Goal: Transaction & Acquisition: Purchase product/service

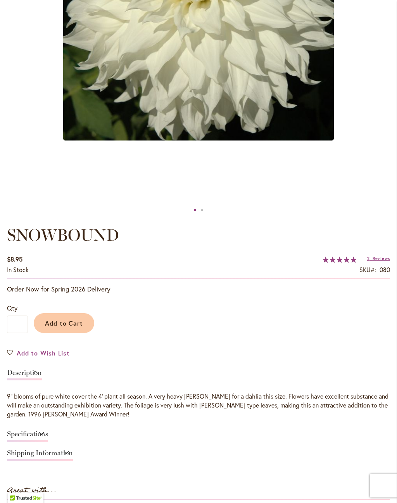
scroll to position [306, 0]
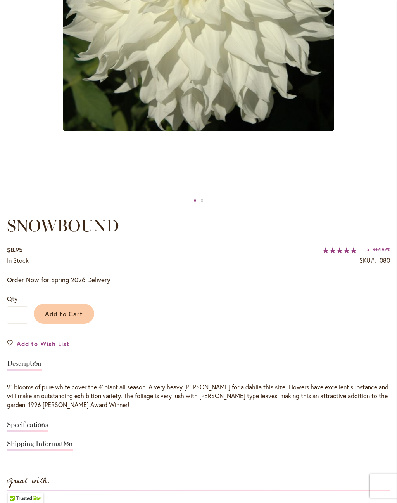
click at [71, 314] on span "Add to Cart" at bounding box center [64, 314] width 38 height 8
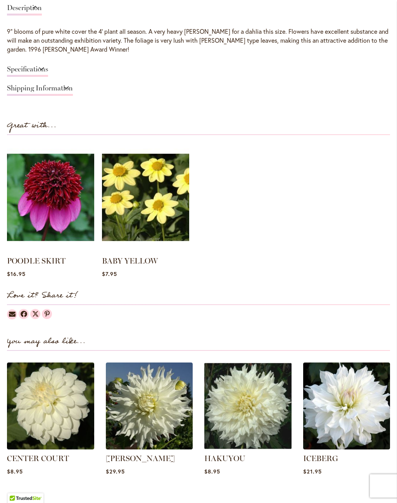
scroll to position [784, 0]
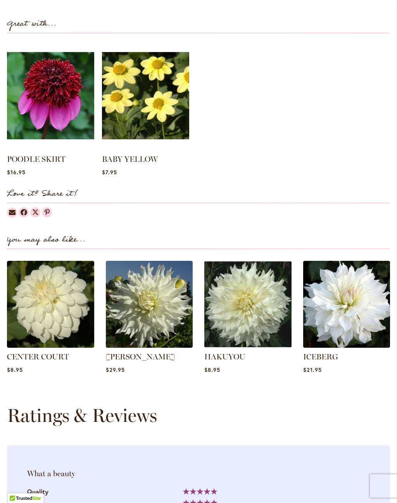
click at [266, 321] on img at bounding box center [247, 304] width 87 height 87
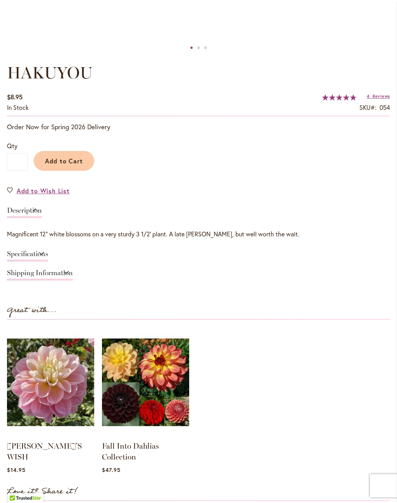
scroll to position [459, 0]
click at [48, 254] on link "Specifications" at bounding box center [27, 255] width 41 height 11
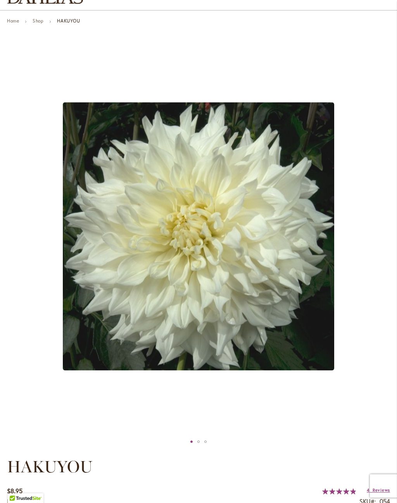
scroll to position [65, 0]
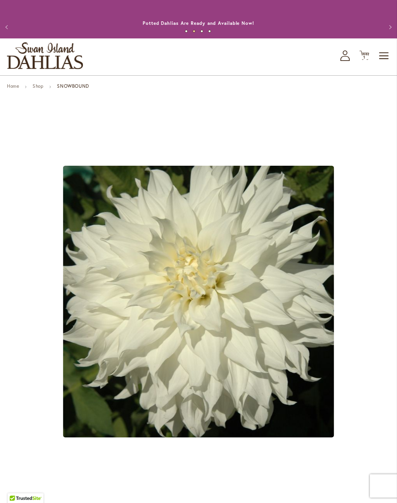
click at [387, 60] on span "Toggle Nav" at bounding box center [385, 56] width 12 height 16
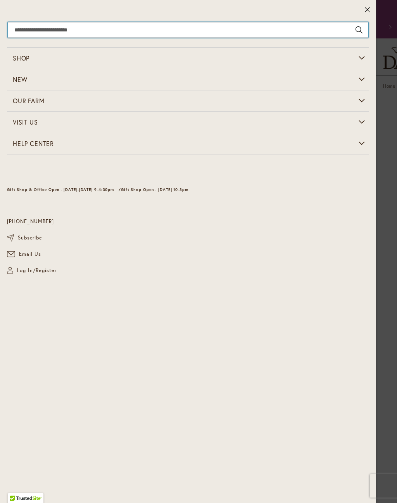
click at [75, 34] on input "Search" at bounding box center [188, 30] width 361 height 16
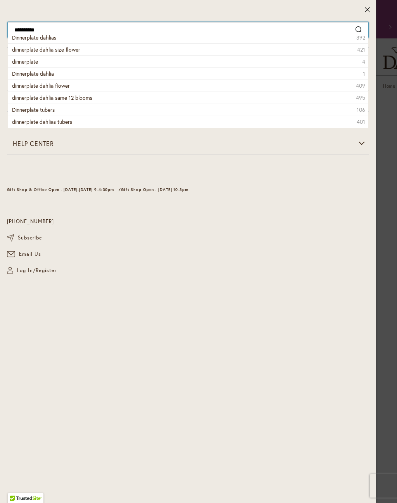
type input "**********"
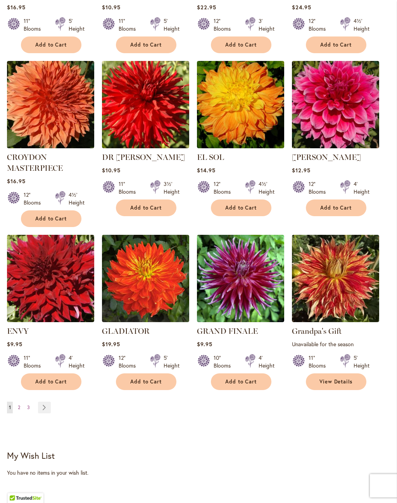
scroll to position [518, 0]
click at [240, 383] on span "Add to Cart" at bounding box center [241, 381] width 32 height 7
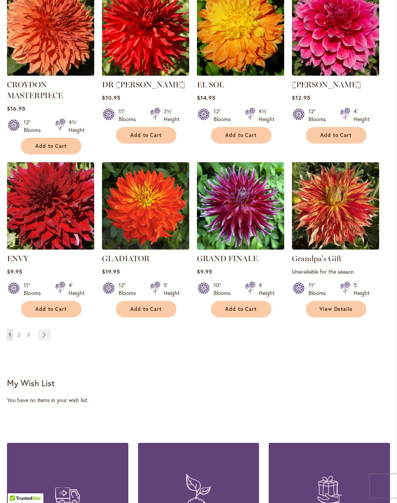
scroll to position [612, 0]
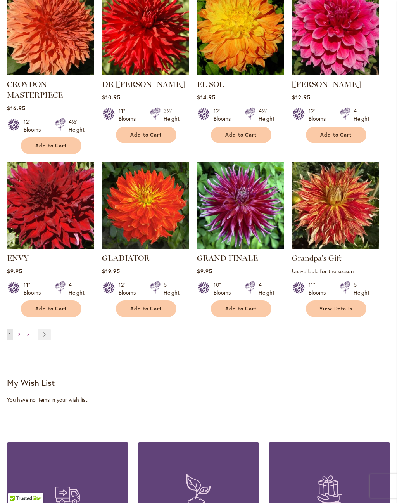
click at [22, 337] on link "Page 2" at bounding box center [19, 335] width 6 height 12
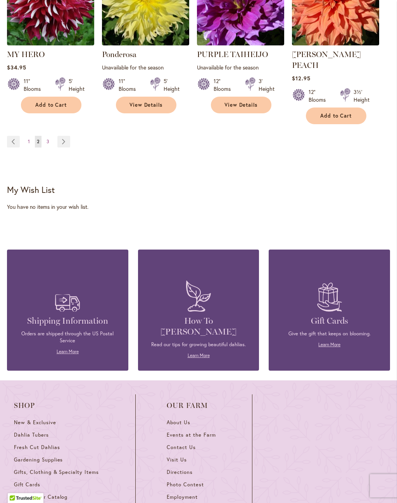
scroll to position [784, 0]
click at [45, 136] on link "Page 3" at bounding box center [48, 142] width 7 height 12
